Goal: Information Seeking & Learning: Learn about a topic

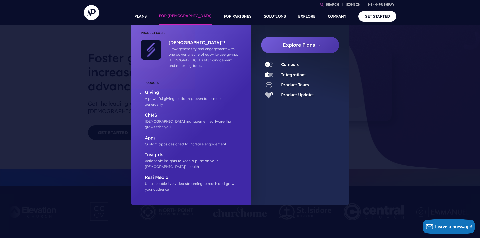
click at [155, 96] on p "A powerful giving platform proven to increase generosity" at bounding box center [193, 101] width 96 height 11
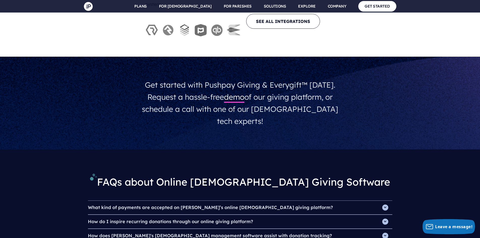
scroll to position [1613, 0]
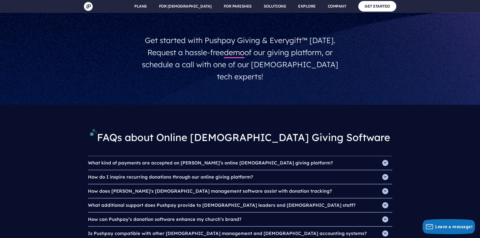
click at [236, 156] on h4 "What kind of payments are accepted on [PERSON_NAME]’s online [DEMOGRAPHIC_DATA]…" at bounding box center [240, 163] width 305 height 14
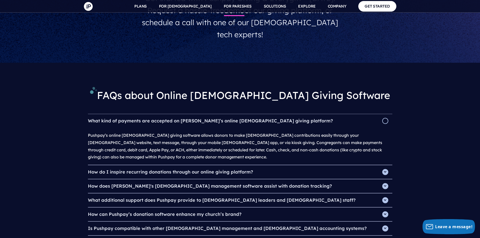
scroll to position [1664, 0]
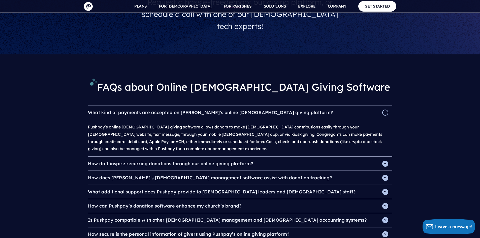
click at [222, 185] on h4 "What additional support does Pushpay provide to [DEMOGRAPHIC_DATA] leaders and …" at bounding box center [240, 192] width 305 height 14
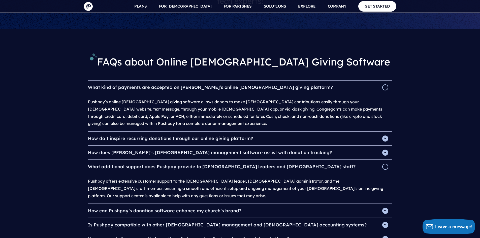
scroll to position [1714, 0]
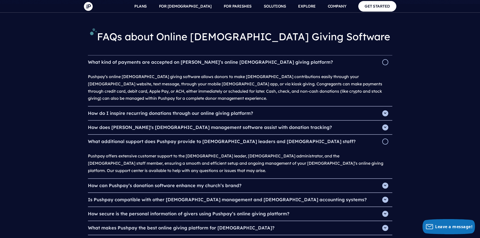
click at [219, 221] on h4 "What makes Pushpay the best online giving platform for [DEMOGRAPHIC_DATA]?" at bounding box center [240, 228] width 305 height 14
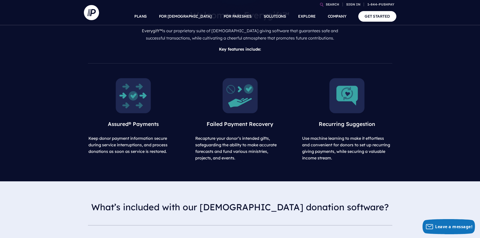
scroll to position [176, 0]
